Goal: Transaction & Acquisition: Book appointment/travel/reservation

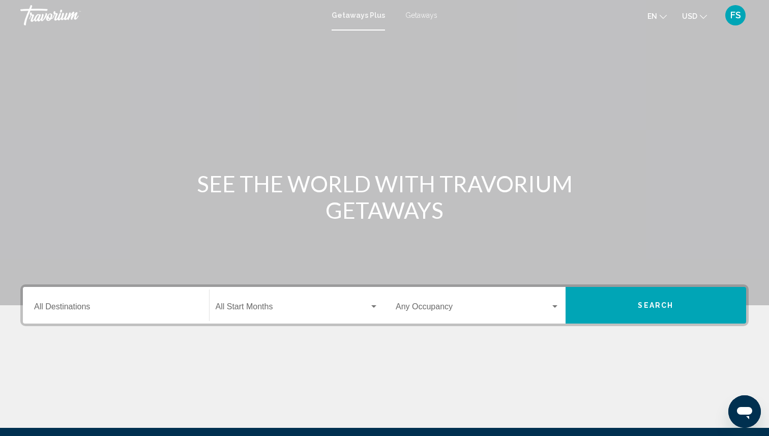
click at [84, 310] on input "Destination All Destinations" at bounding box center [116, 308] width 164 height 9
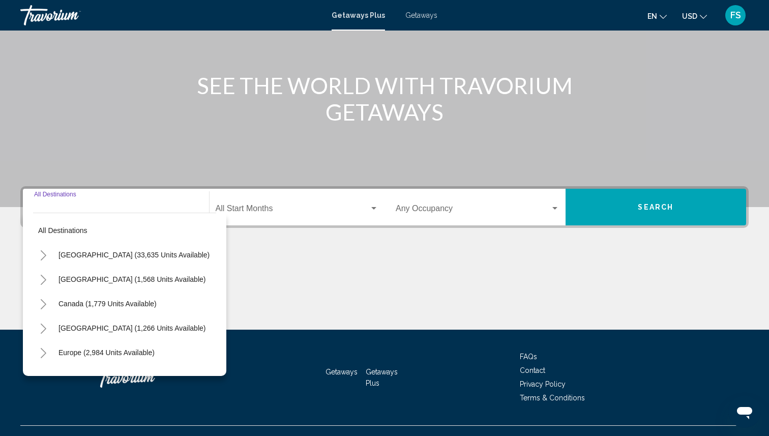
scroll to position [117, 0]
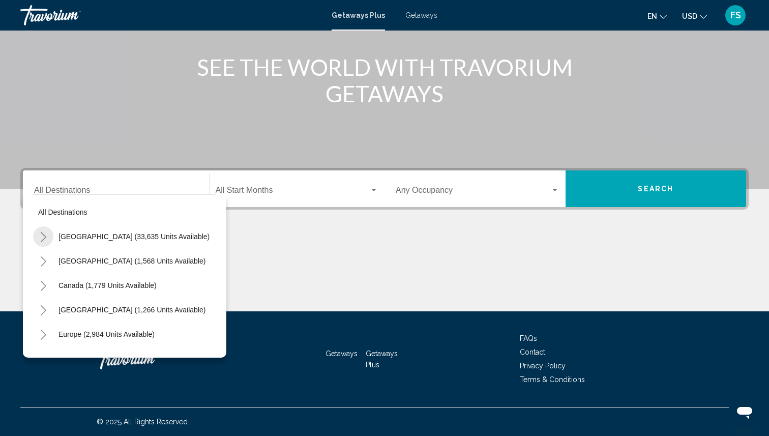
click at [41, 233] on icon "Toggle United States (33,635 units available)" at bounding box center [44, 237] width 6 height 10
click at [56, 310] on icon "Toggle California (2,226 units available)" at bounding box center [54, 310] width 8 height 10
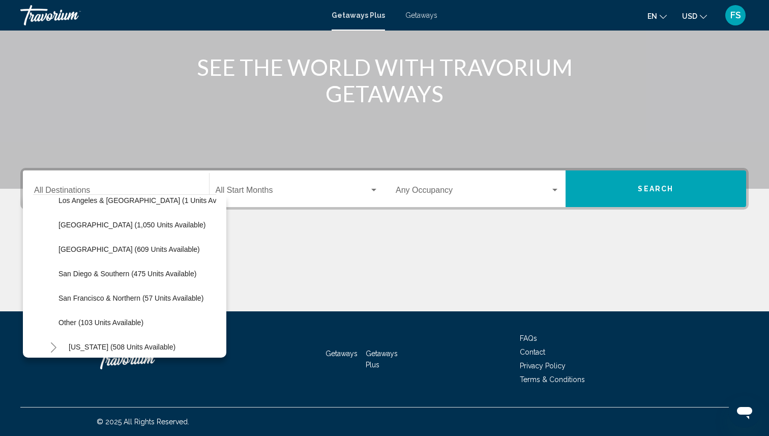
scroll to position [138, 0]
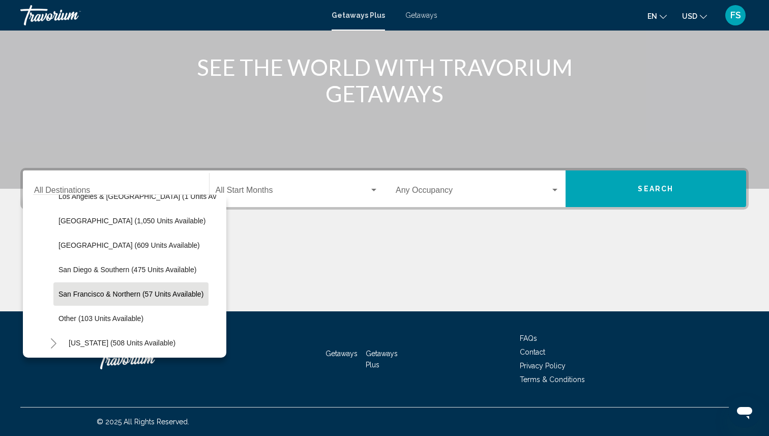
click at [68, 293] on span "San Francisco & Northern (57 units available)" at bounding box center [131, 294] width 145 height 8
type input "**********"
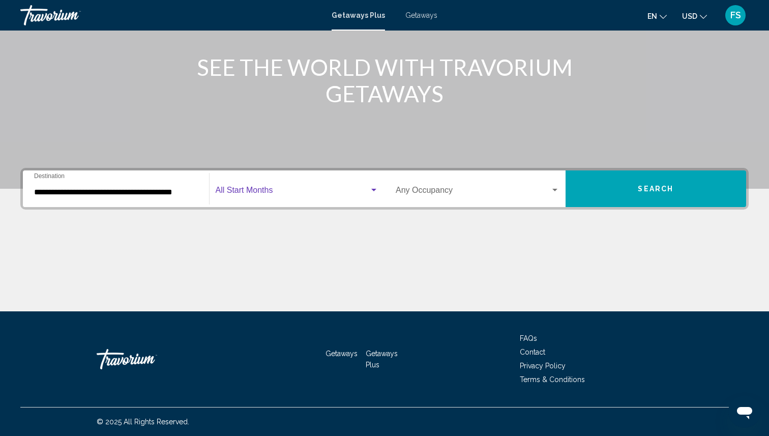
click at [334, 193] on span "Search widget" at bounding box center [293, 192] width 154 height 9
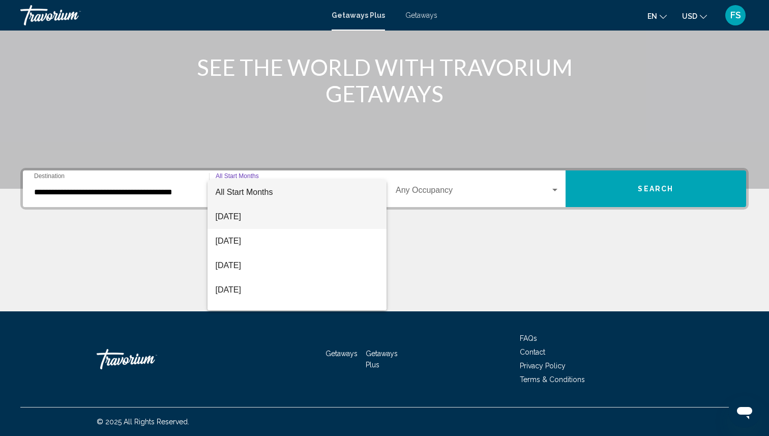
click at [283, 218] on span "[DATE]" at bounding box center [297, 217] width 163 height 24
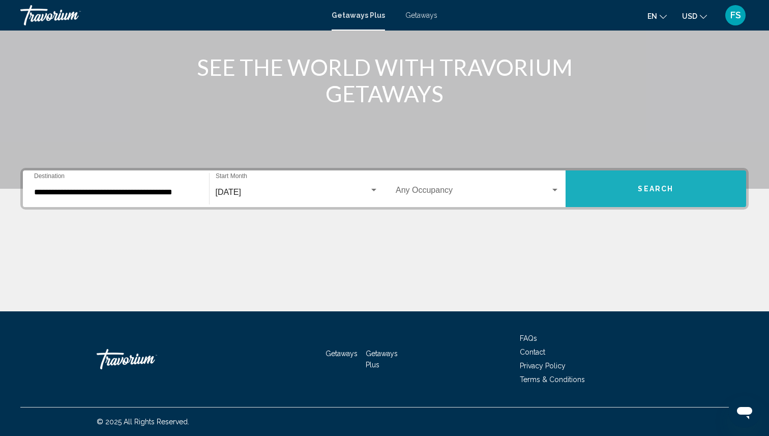
click at [625, 198] on button "Search" at bounding box center [656, 188] width 181 height 37
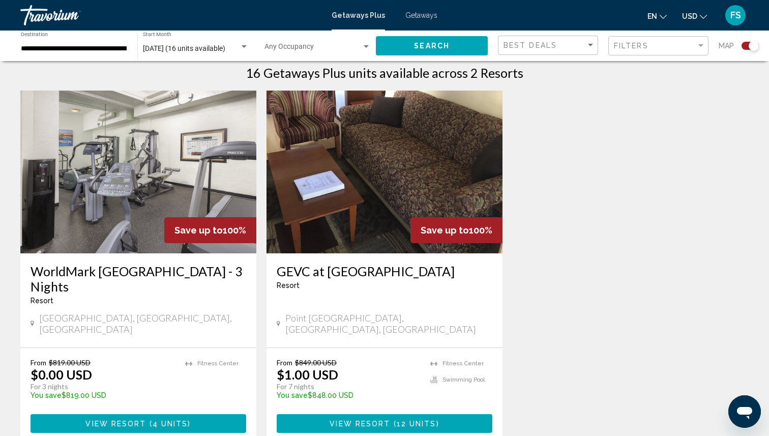
scroll to position [332, 0]
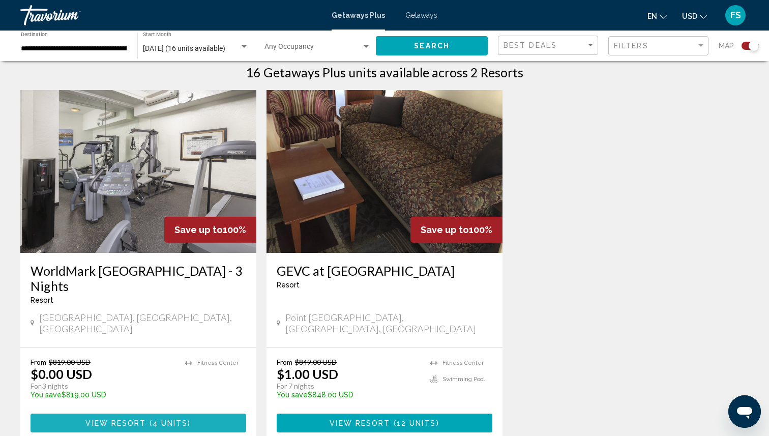
click at [144, 419] on span "View Resort" at bounding box center [115, 423] width 61 height 8
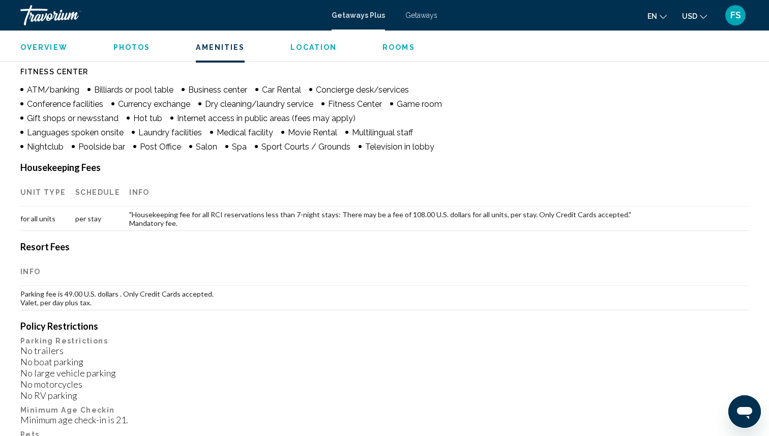
scroll to position [699, 0]
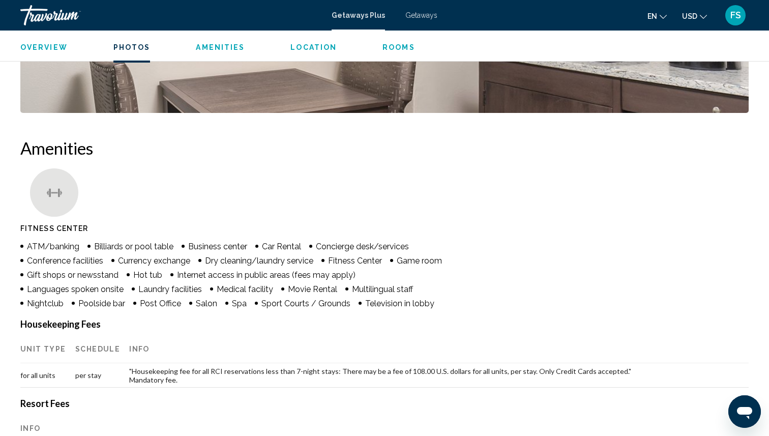
click at [422, 18] on span "Getaways" at bounding box center [422, 15] width 32 height 8
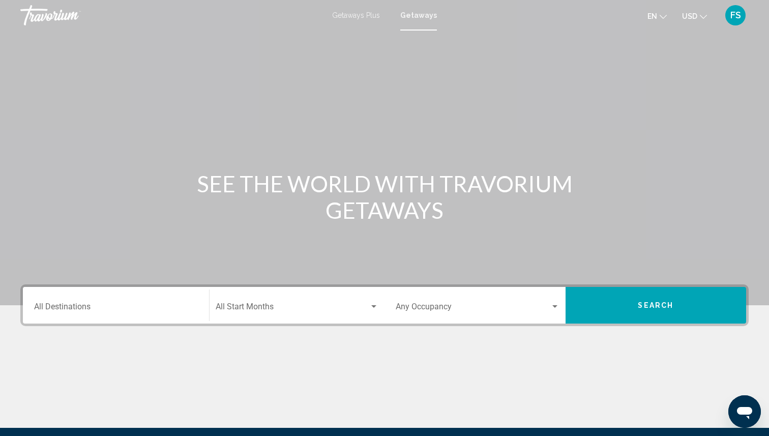
click at [87, 316] on div "Destination All Destinations" at bounding box center [116, 306] width 164 height 32
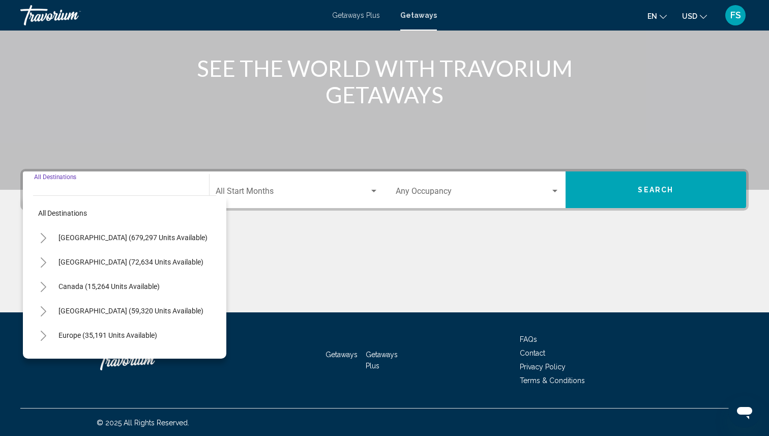
scroll to position [117, 0]
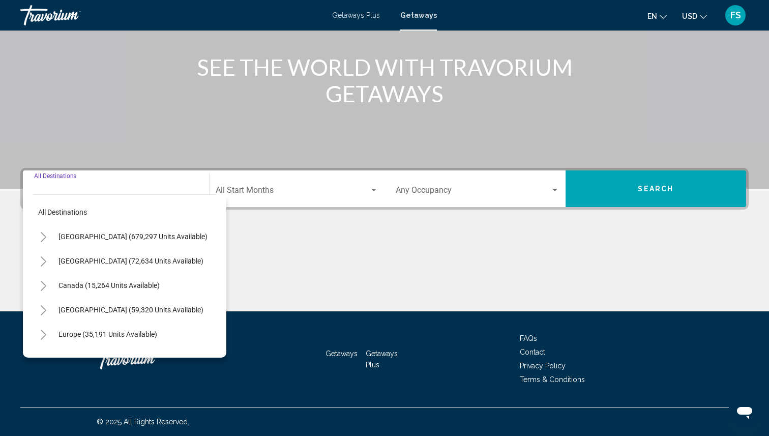
click at [40, 236] on icon "Toggle United States (679,297 units available)" at bounding box center [44, 237] width 8 height 10
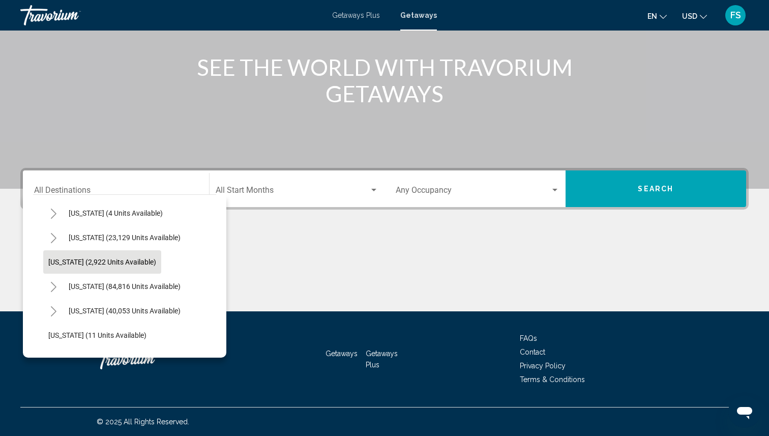
scroll to position [54, 0]
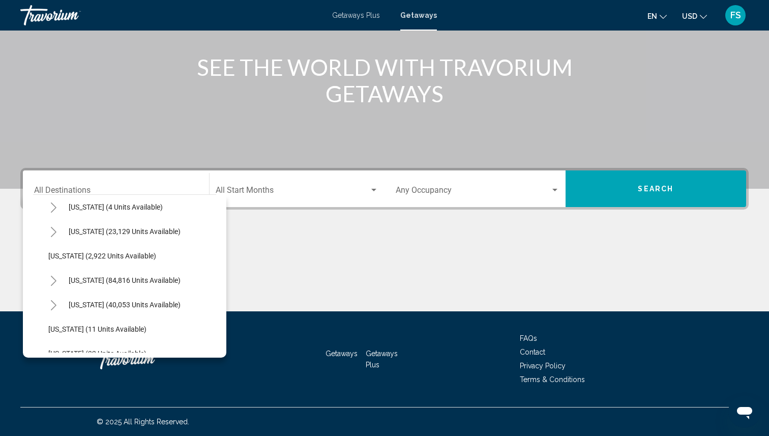
click at [53, 282] on icon "Toggle California (84,816 units available)" at bounding box center [54, 281] width 6 height 10
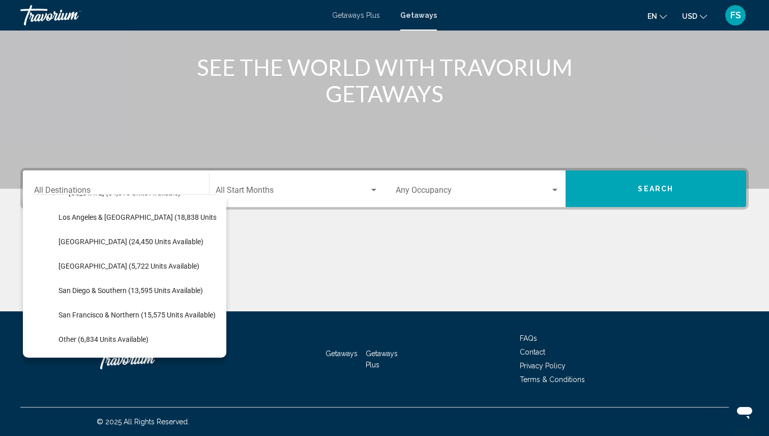
scroll to position [155, 0]
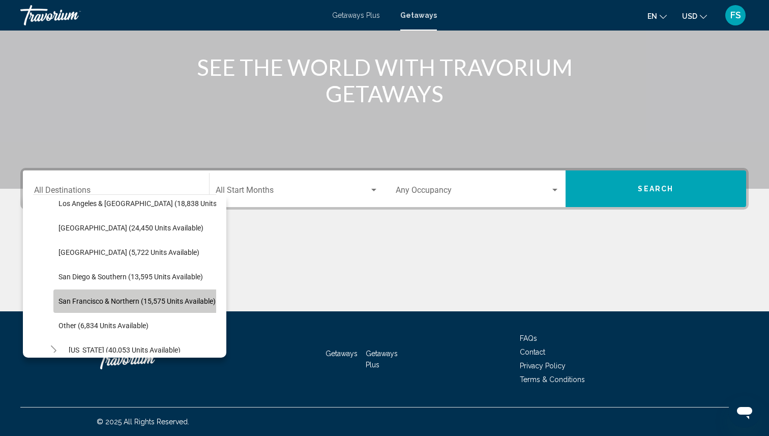
click at [67, 296] on button "San Francisco & Northern (15,575 units available)" at bounding box center [136, 301] width 167 height 23
type input "**********"
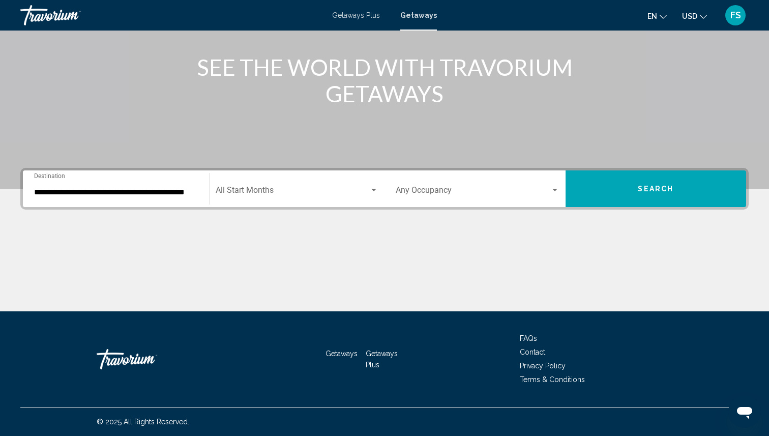
click at [301, 185] on div "Start Month All Start Months" at bounding box center [297, 189] width 163 height 32
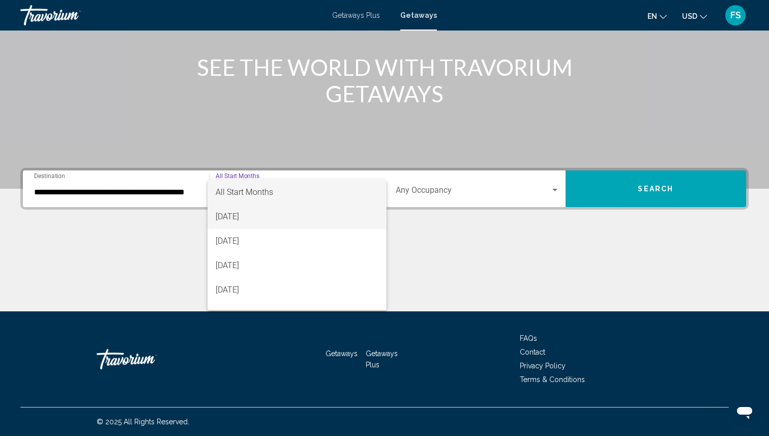
click at [294, 220] on span "[DATE]" at bounding box center [297, 217] width 163 height 24
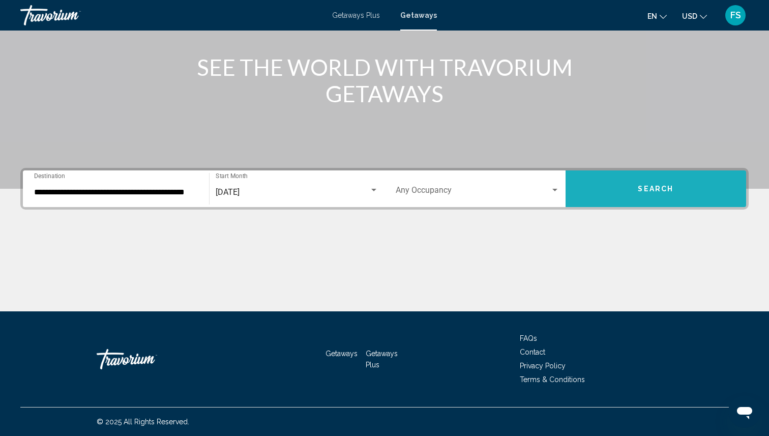
click at [621, 186] on button "Search" at bounding box center [656, 188] width 181 height 37
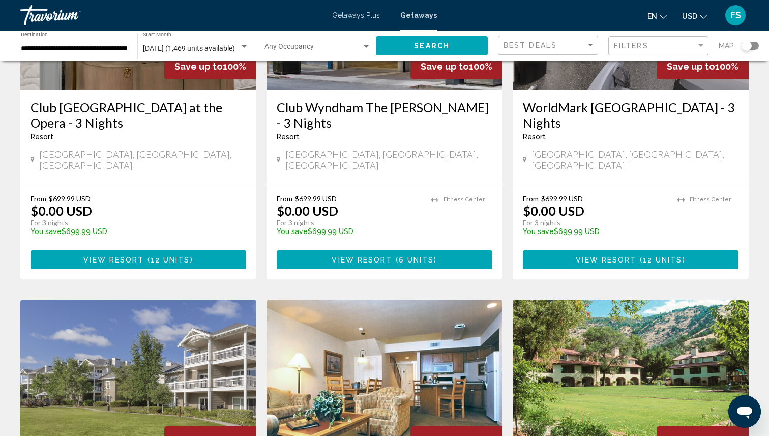
scroll to position [945, 0]
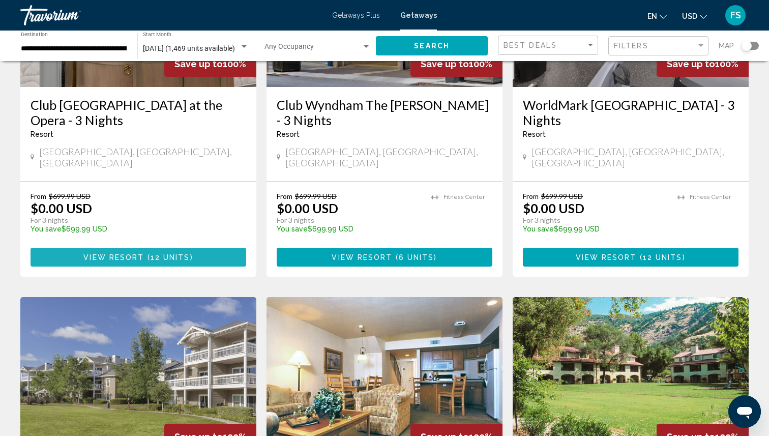
click at [156, 253] on span "12 units" at bounding box center [171, 257] width 40 height 8
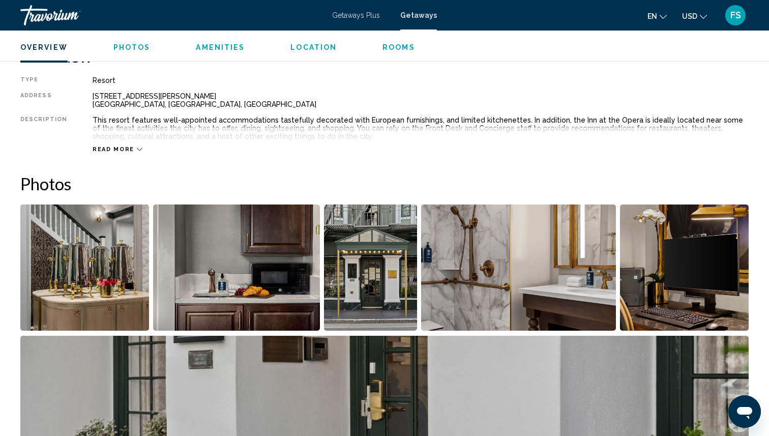
scroll to position [343, 0]
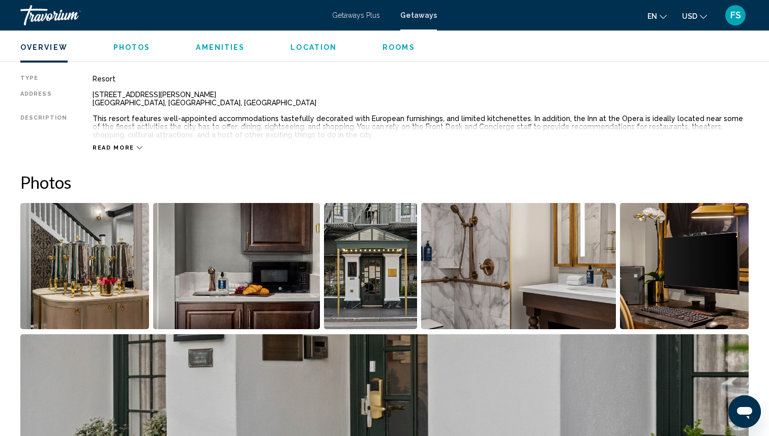
click at [112, 271] on img "Open full-screen image slider" at bounding box center [84, 266] width 129 height 126
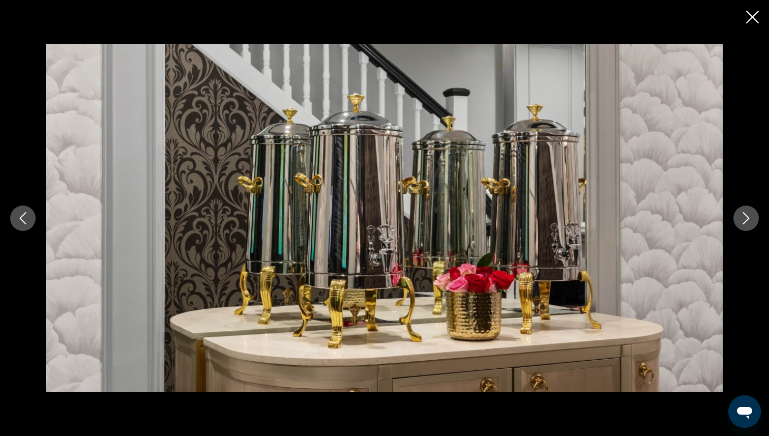
scroll to position [474, 0]
click at [752, 18] on icon "Close slideshow" at bounding box center [753, 17] width 13 height 13
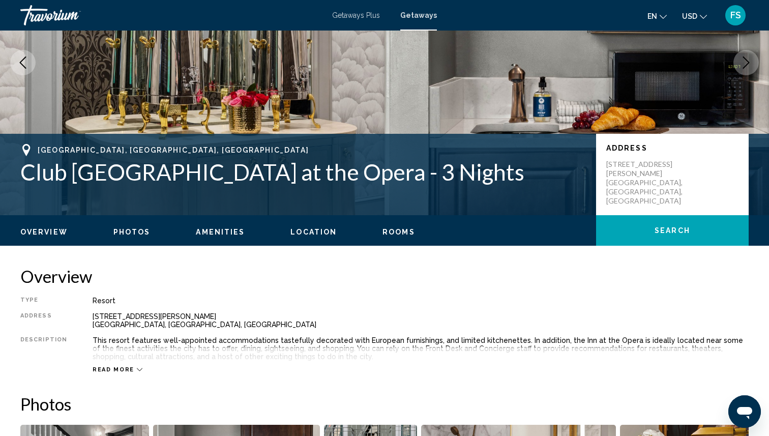
scroll to position [0, 0]
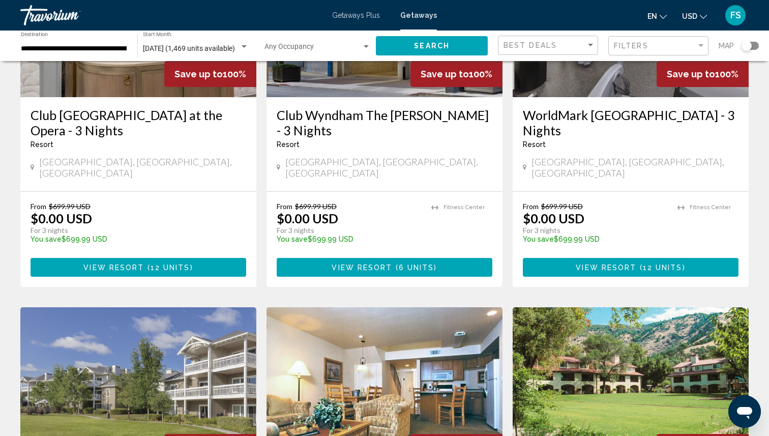
scroll to position [943, 0]
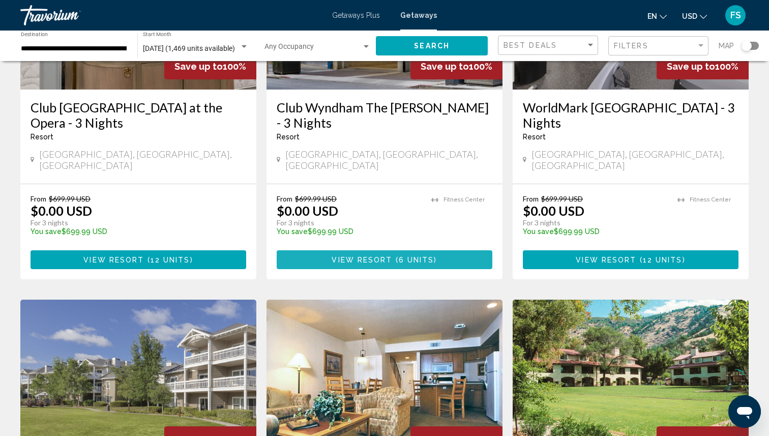
click at [357, 256] on span "View Resort" at bounding box center [362, 260] width 61 height 8
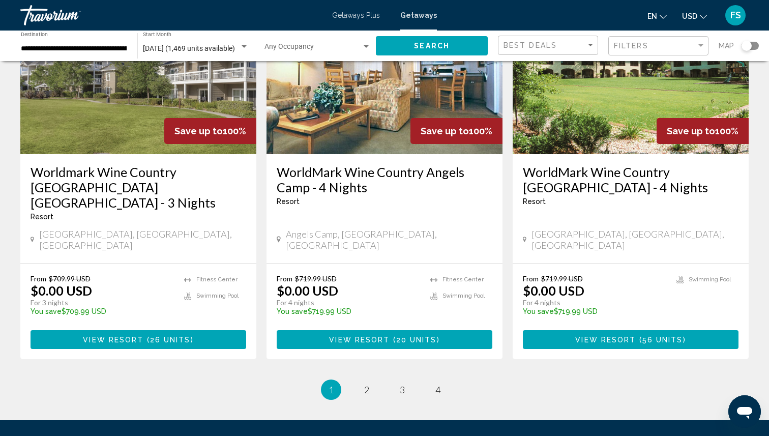
scroll to position [1251, 0]
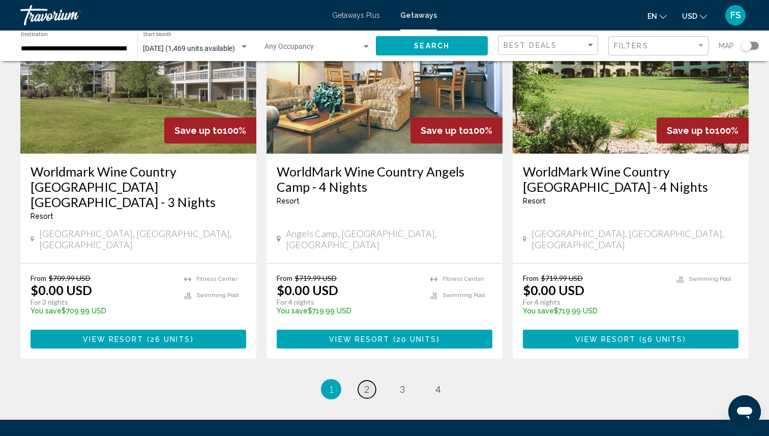
click at [368, 384] on span "2" at bounding box center [366, 389] width 5 height 11
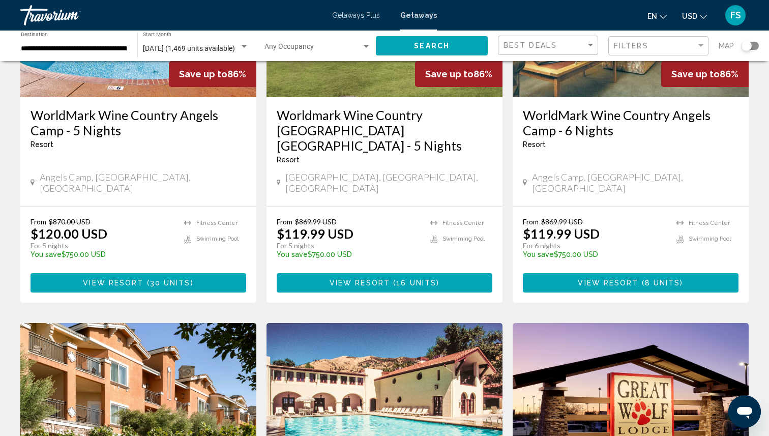
scroll to position [562, 0]
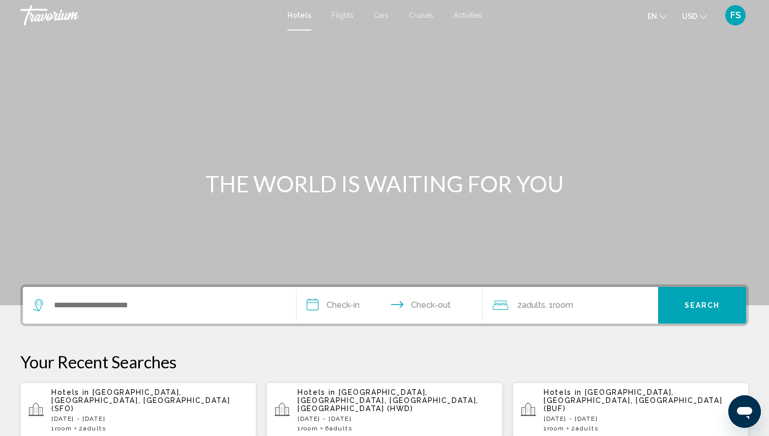
click at [124, 400] on p "Hotels in San Francisco, CA, United States (SFO)" at bounding box center [149, 400] width 197 height 24
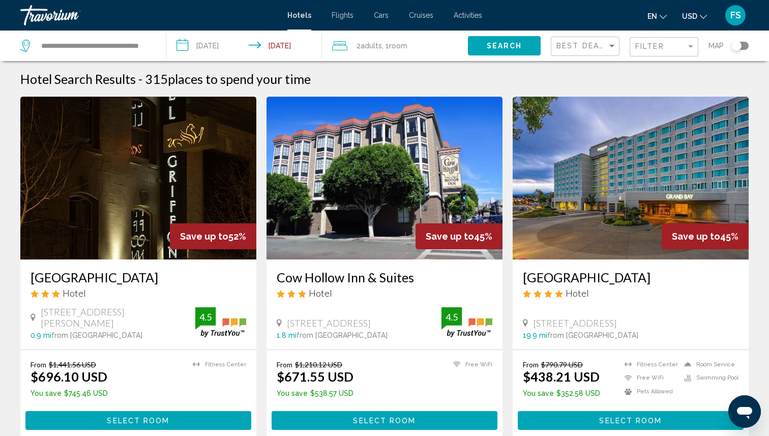
click at [242, 49] on input "**********" at bounding box center [246, 48] width 160 height 34
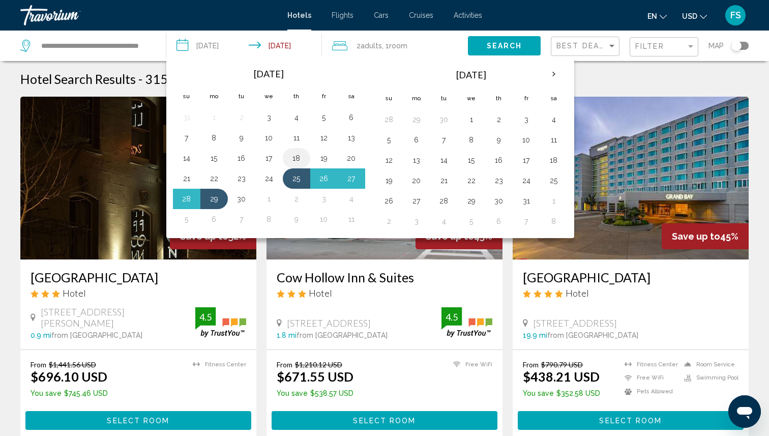
click at [298, 161] on button "18" at bounding box center [297, 158] width 16 height 14
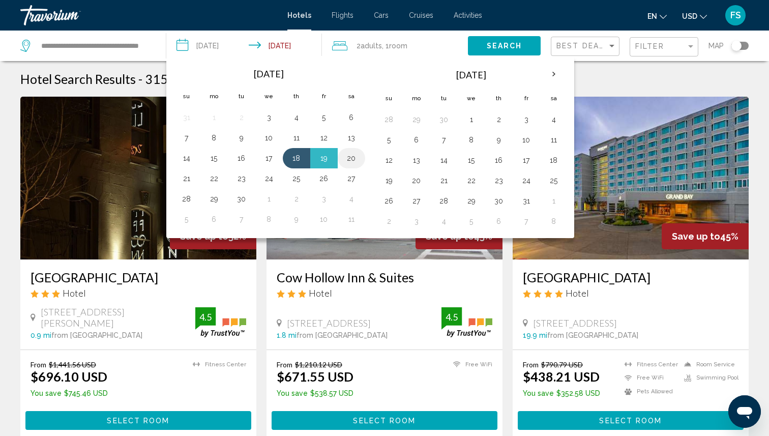
click at [355, 157] on button "20" at bounding box center [352, 158] width 16 height 14
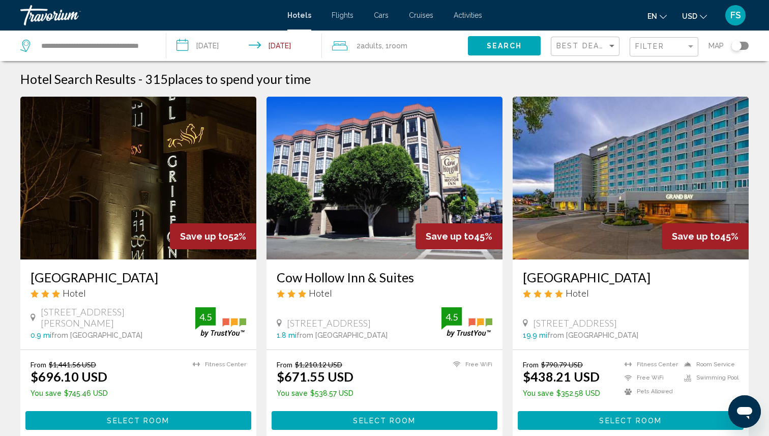
click at [289, 50] on input "**********" at bounding box center [246, 48] width 160 height 34
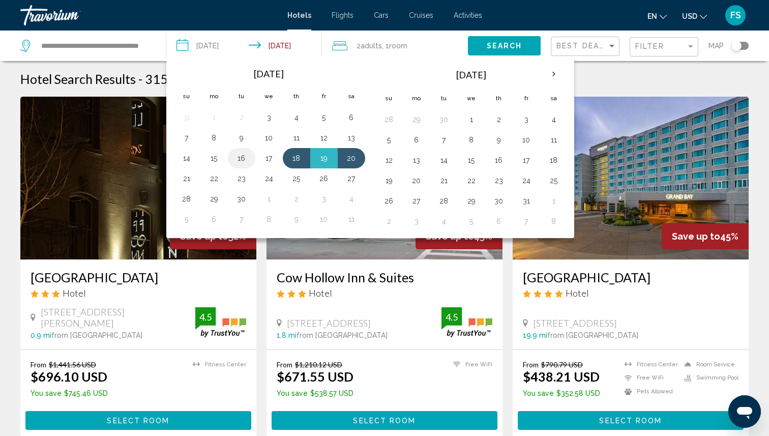
click at [244, 158] on button "16" at bounding box center [242, 158] width 16 height 14
click at [353, 159] on button "20" at bounding box center [352, 158] width 16 height 14
type input "**********"
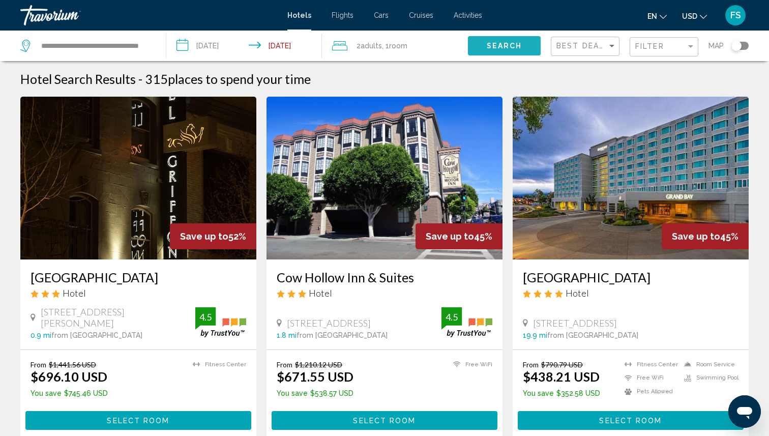
click at [499, 44] on span "Search" at bounding box center [505, 46] width 36 height 8
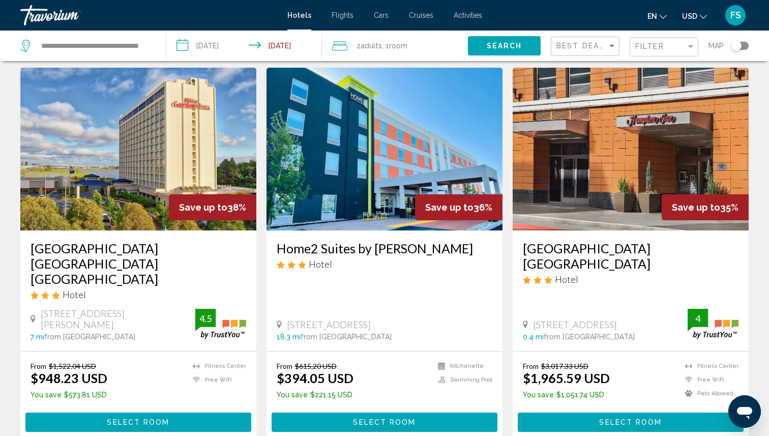
scroll to position [406, 0]
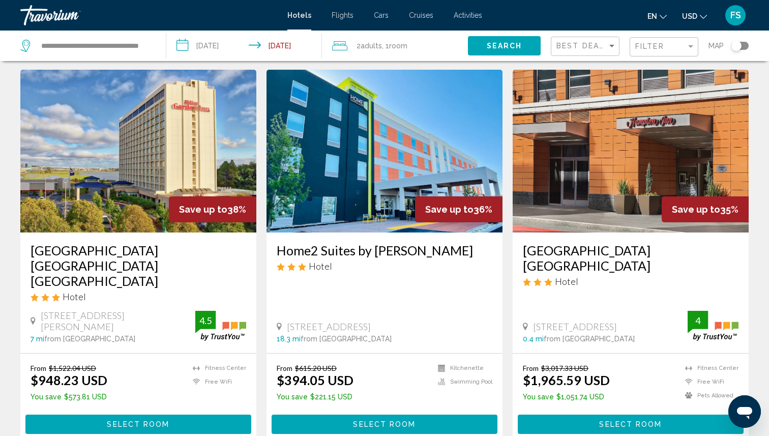
click at [379, 421] on span "Select Room" at bounding box center [384, 425] width 63 height 8
